Goal: Task Accomplishment & Management: Use online tool/utility

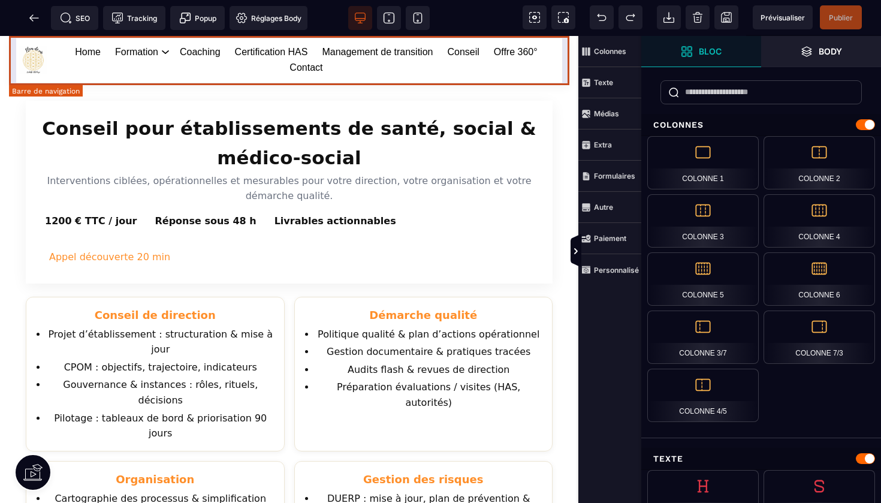
click at [565, 49] on div "Home Formation Management et leadership Gestion des risques en santé Management…" at bounding box center [289, 60] width 561 height 48
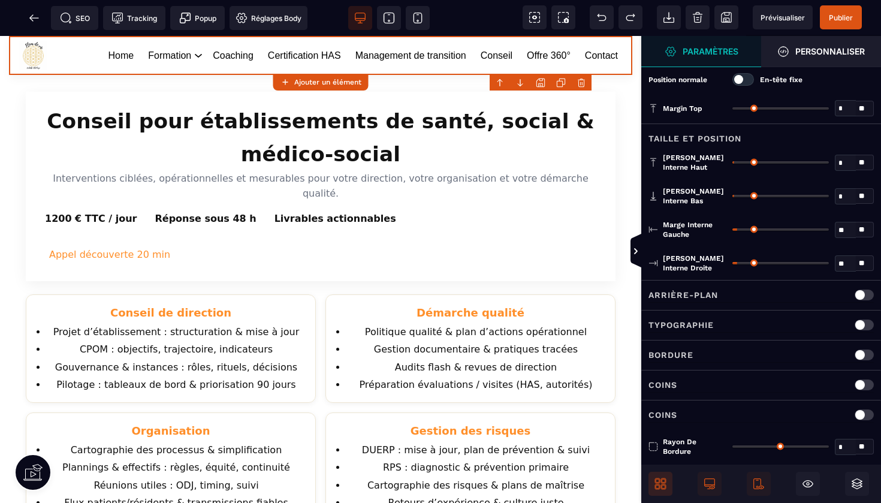
click at [660, 480] on icon at bounding box center [657, 480] width 5 height 5
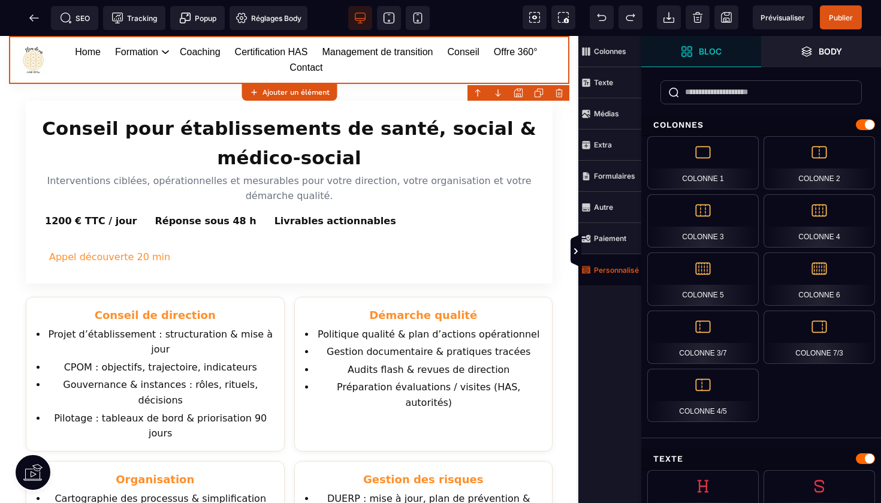
click at [628, 271] on strong "Personnalisé" at bounding box center [616, 270] width 45 height 9
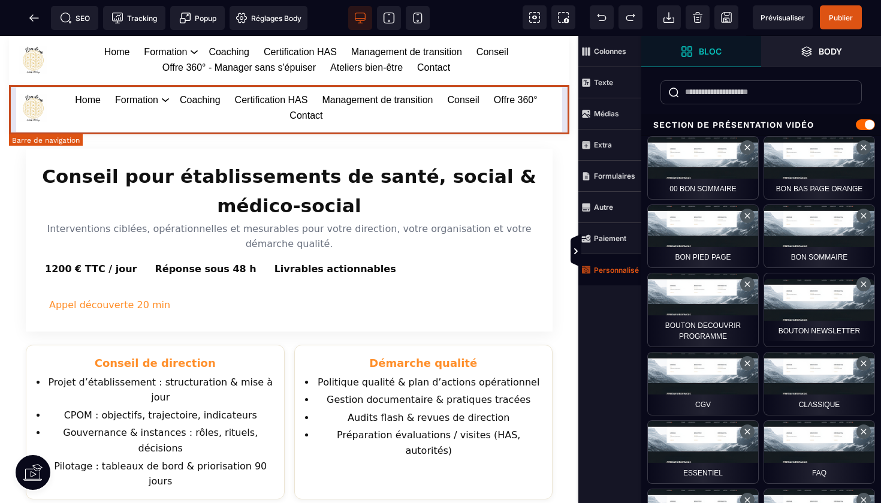
click at [568, 131] on div "Home Formation Management et leadership Gestion des risques en santé Management…" at bounding box center [289, 108] width 561 height 48
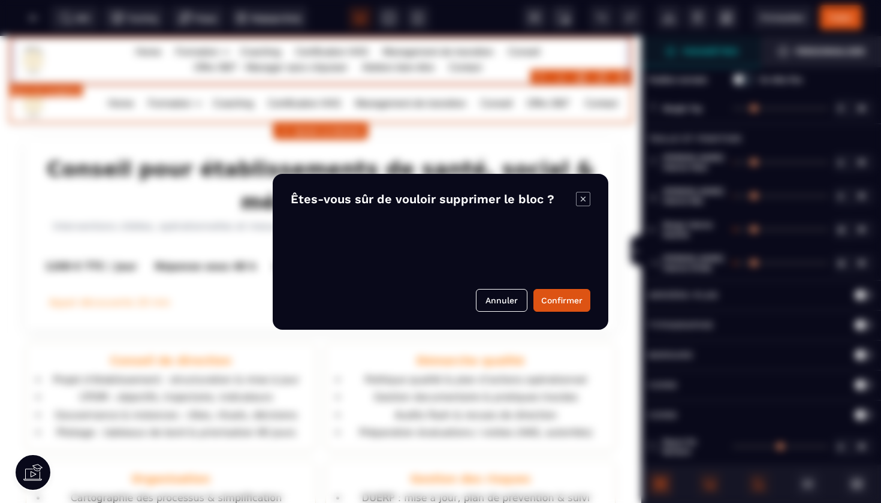
click at [623, 79] on body "B I U S A ******* Ajouter un élément" at bounding box center [440, 251] width 881 height 503
click at [565, 302] on button "Confirmer" at bounding box center [562, 300] width 57 height 23
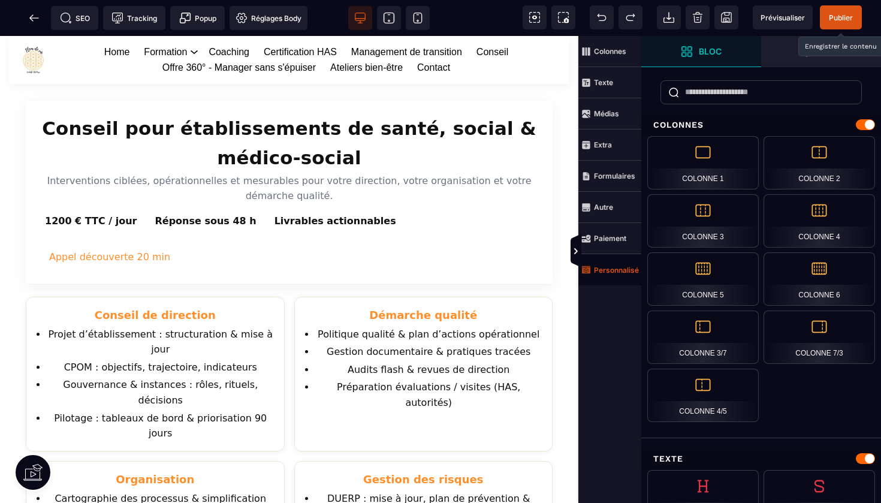
click at [839, 19] on span "Publier" at bounding box center [841, 17] width 24 height 9
click at [34, 17] on icon at bounding box center [33, 17] width 9 height 1
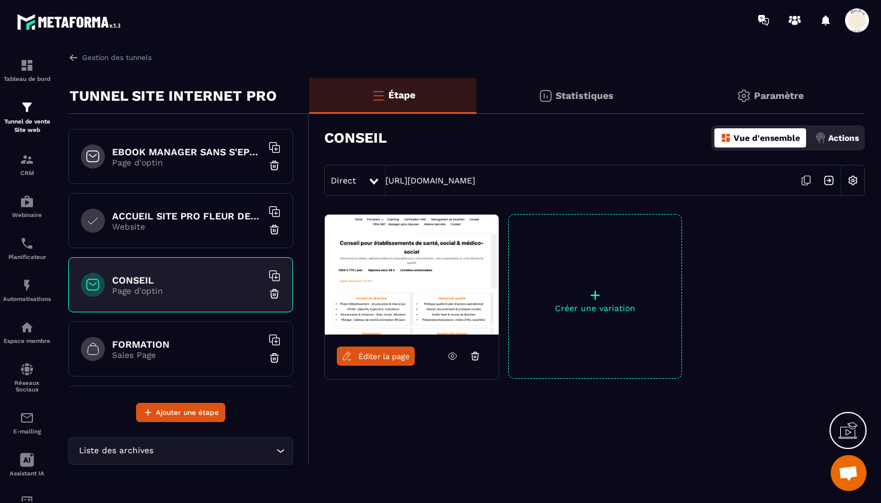
scroll to position [14, 0]
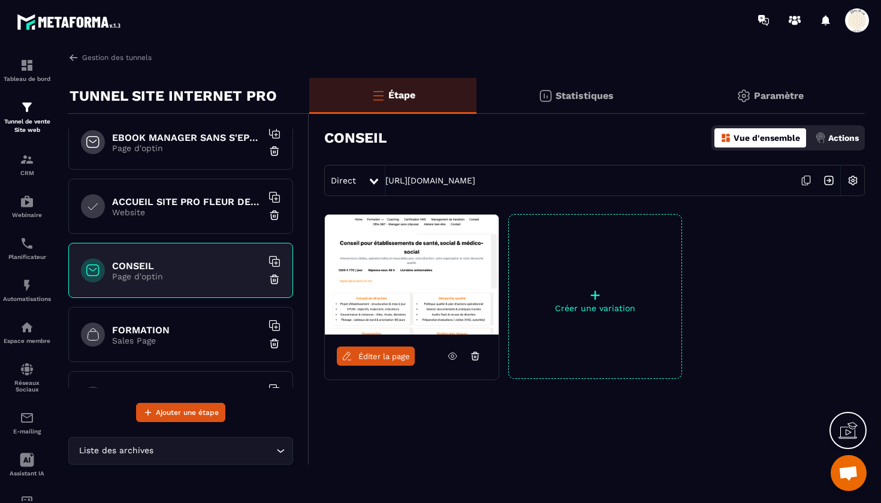
click at [179, 332] on h6 "FORMATION" at bounding box center [187, 329] width 150 height 11
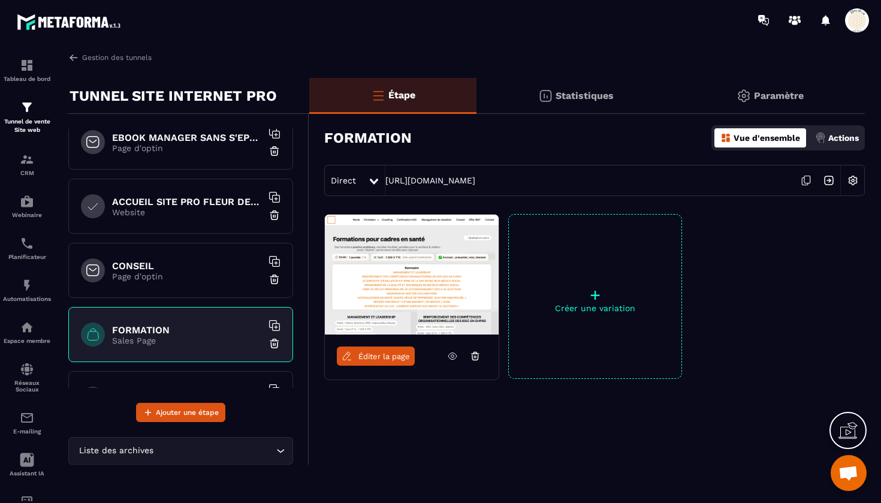
click at [372, 358] on span "Éditer la page" at bounding box center [385, 356] width 52 height 9
